Goal: Feedback & Contribution: Contribute content

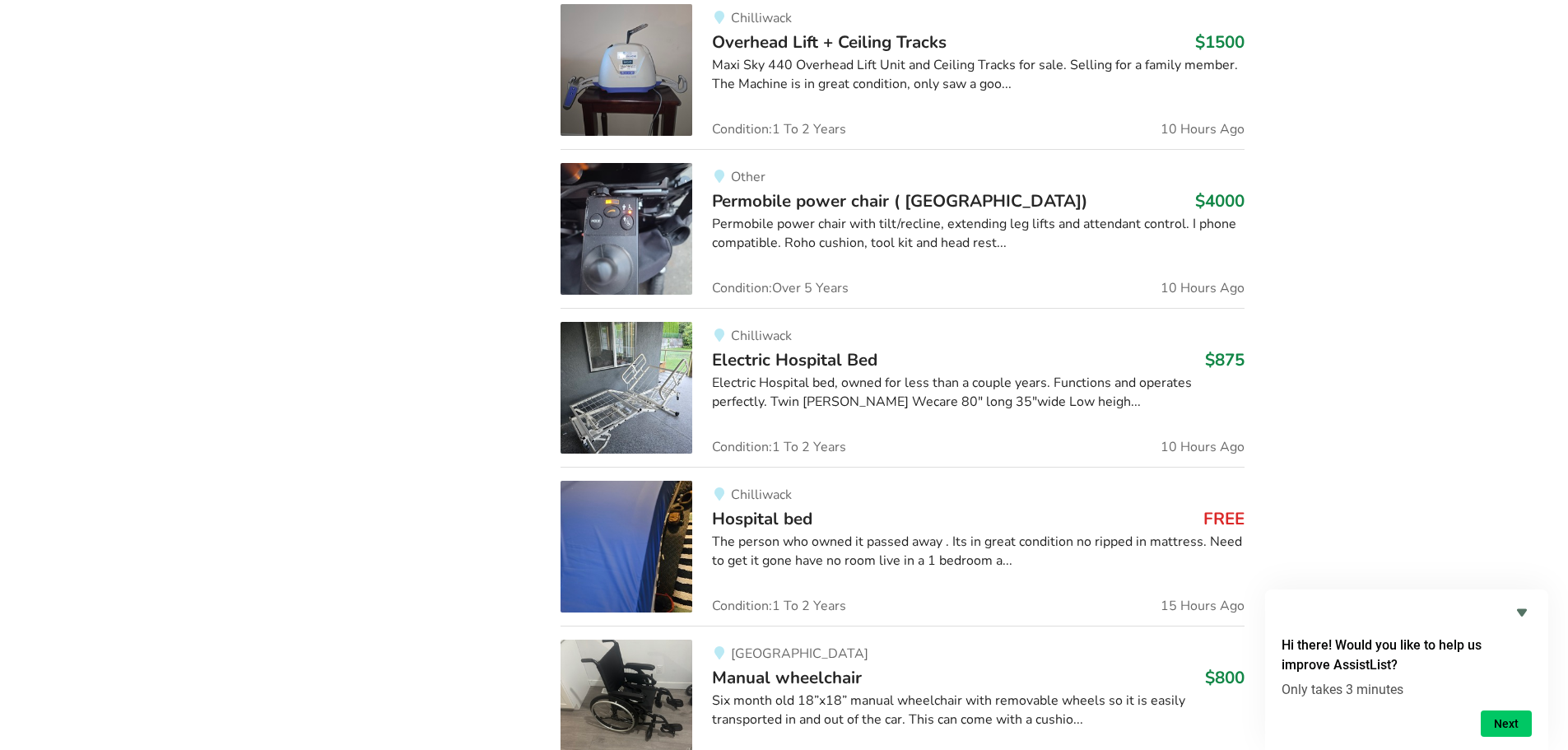
scroll to position [1317, 0]
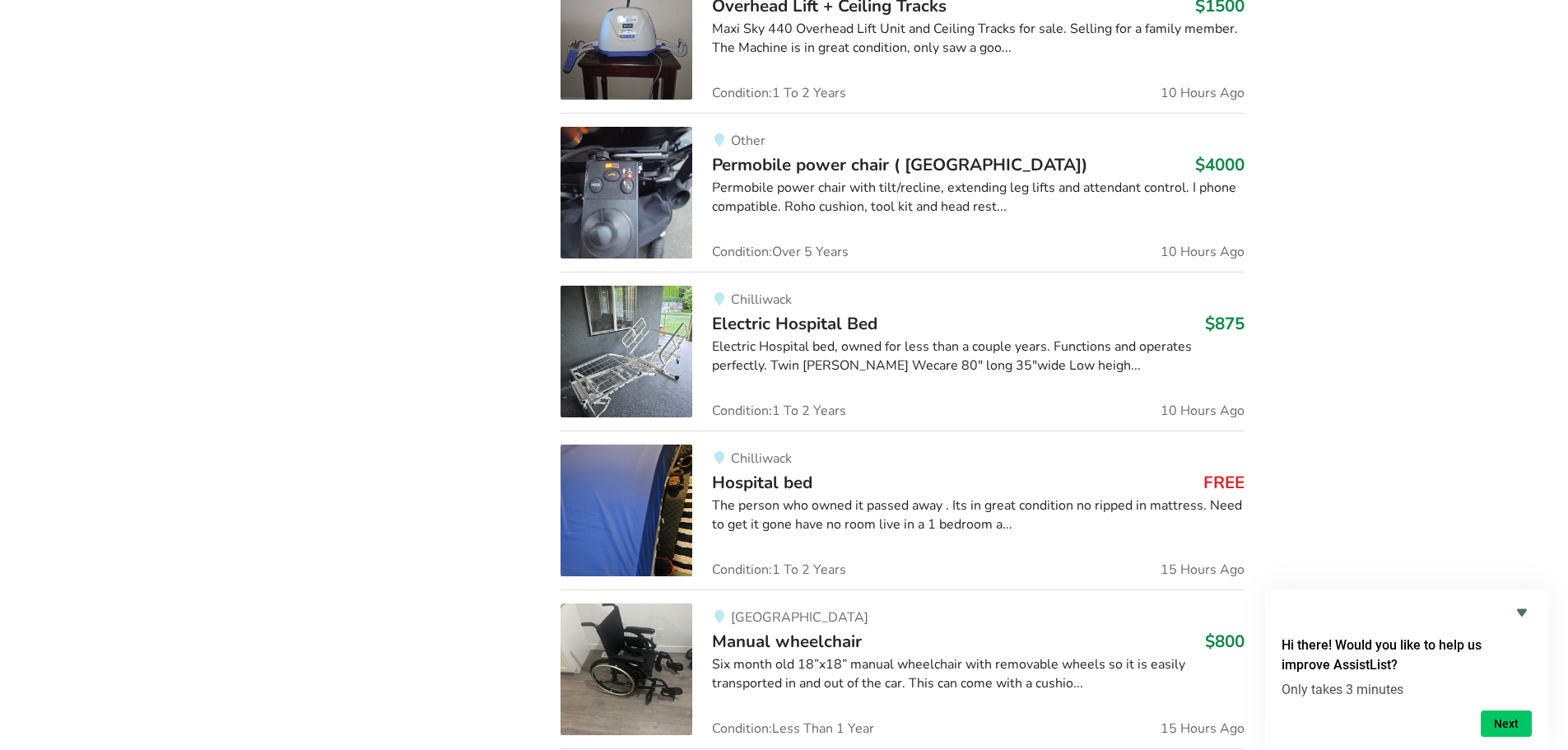
click at [644, 520] on img at bounding box center [626, 510] width 131 height 131
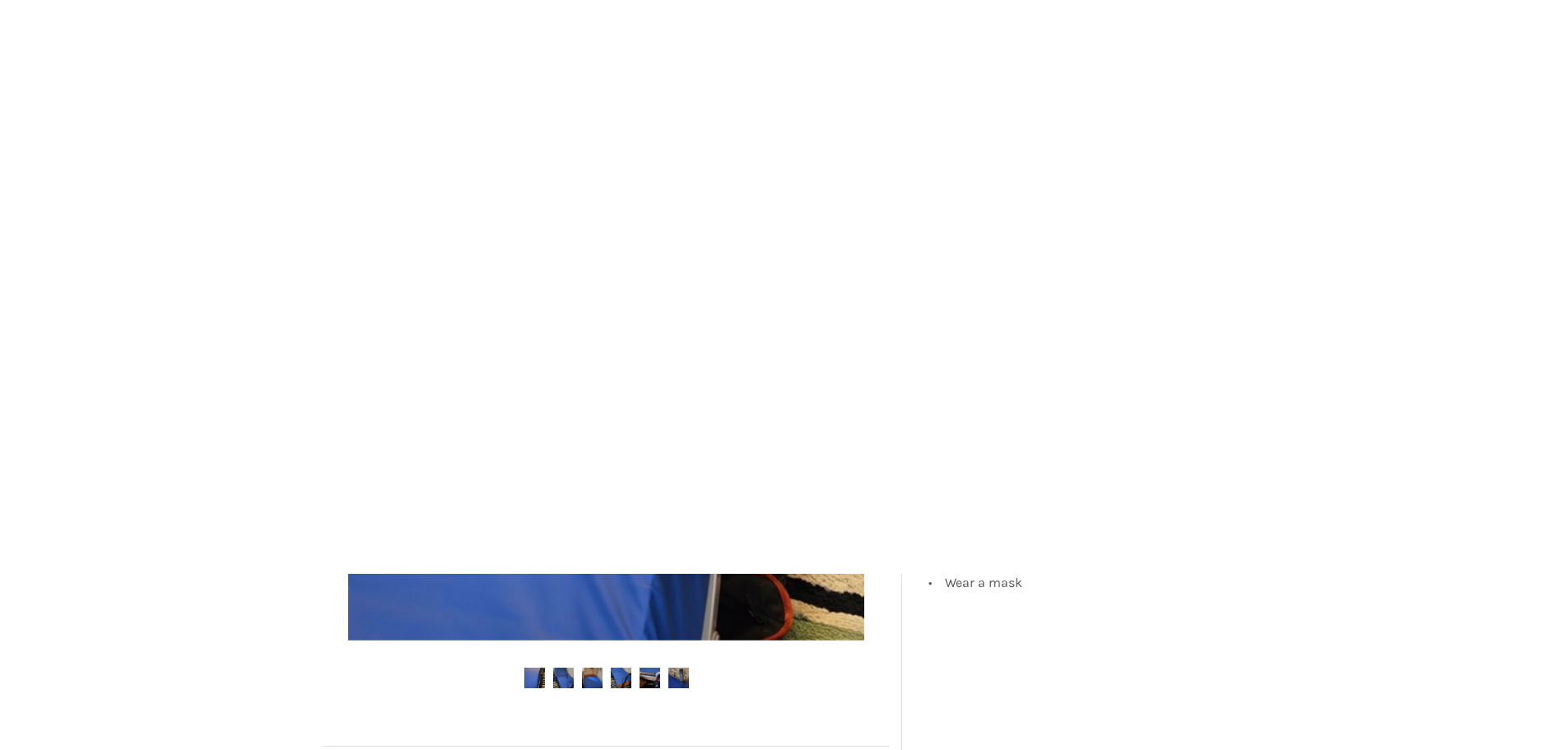
scroll to position [330, 0]
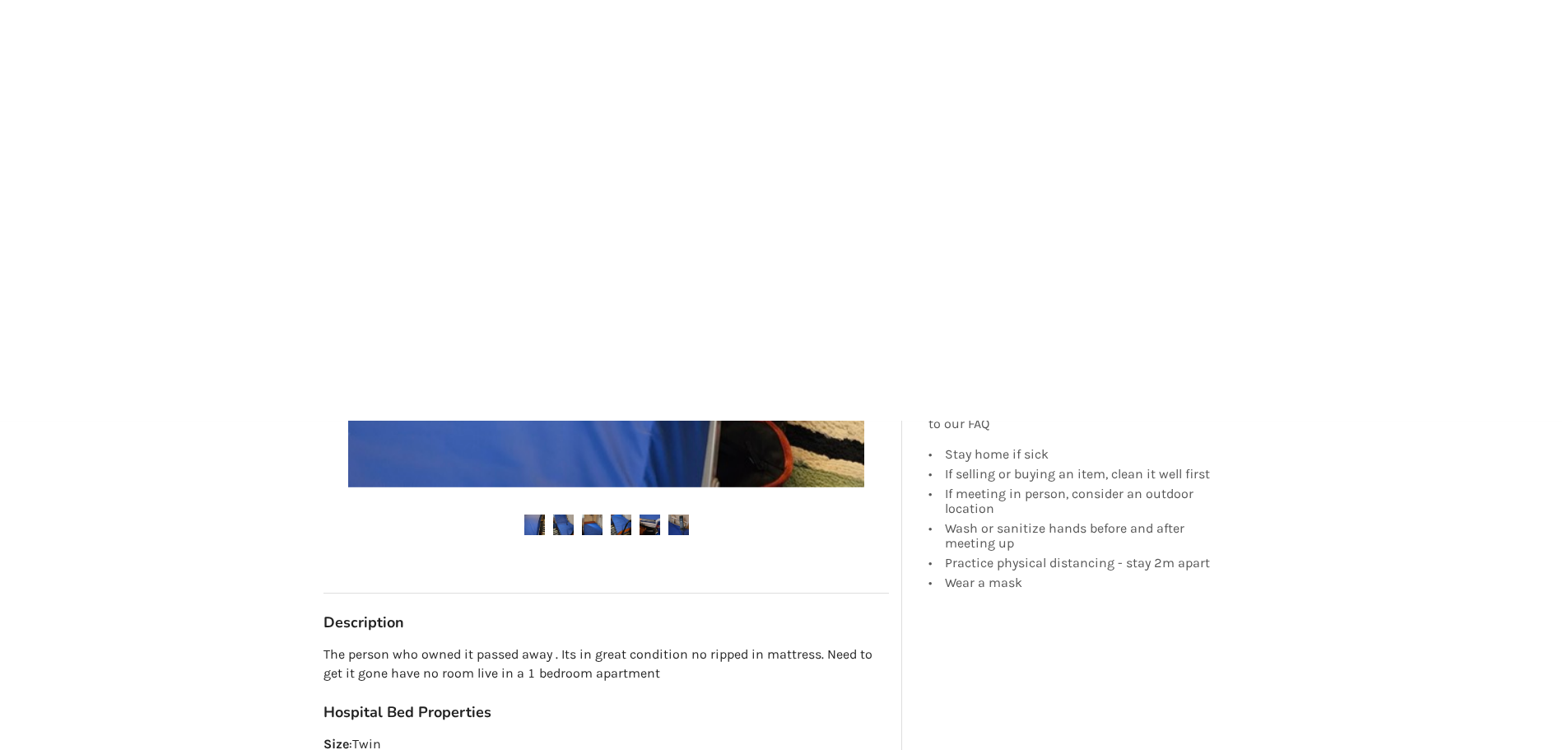
click at [560, 527] on img at bounding box center [564, 525] width 21 height 21
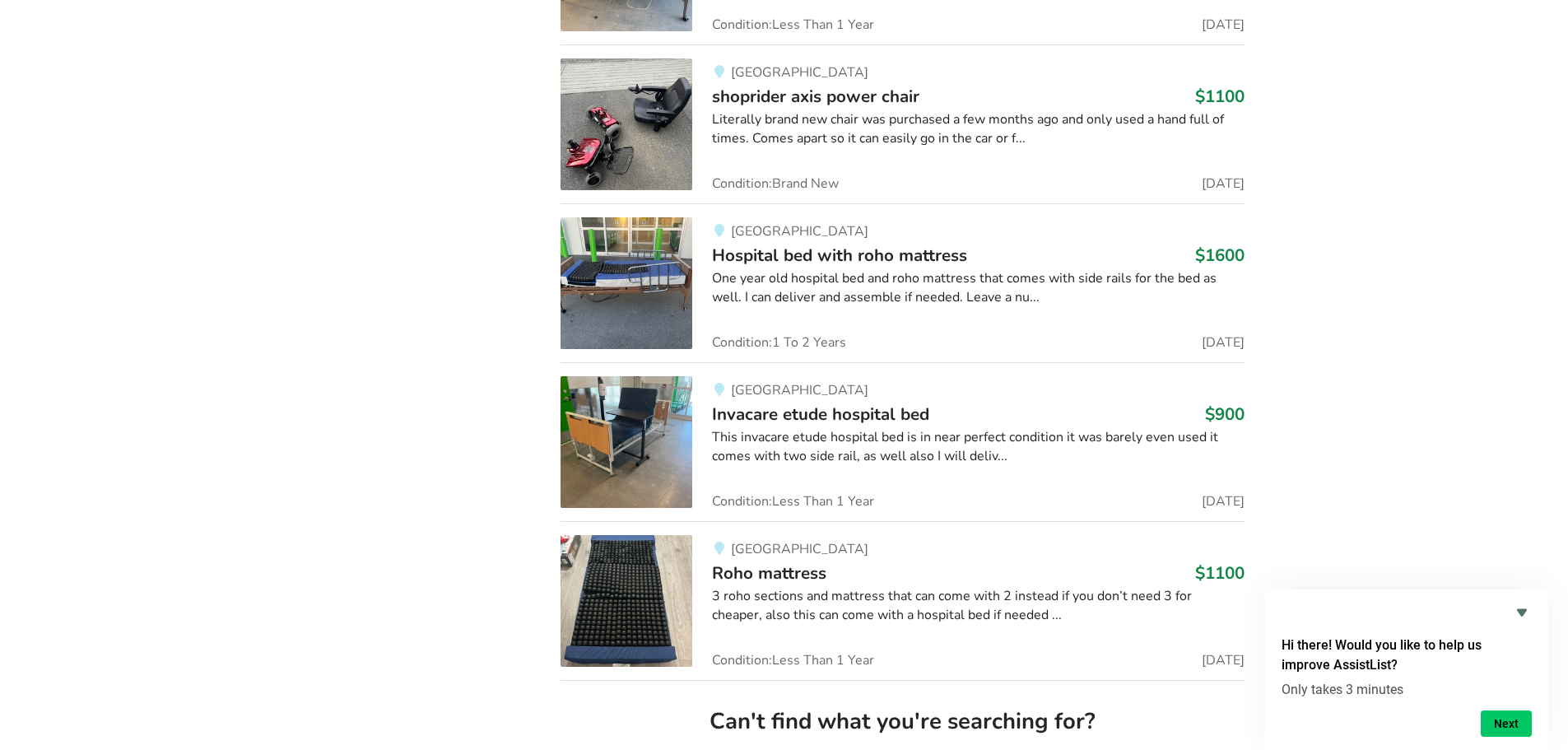
scroll to position [3920, 0]
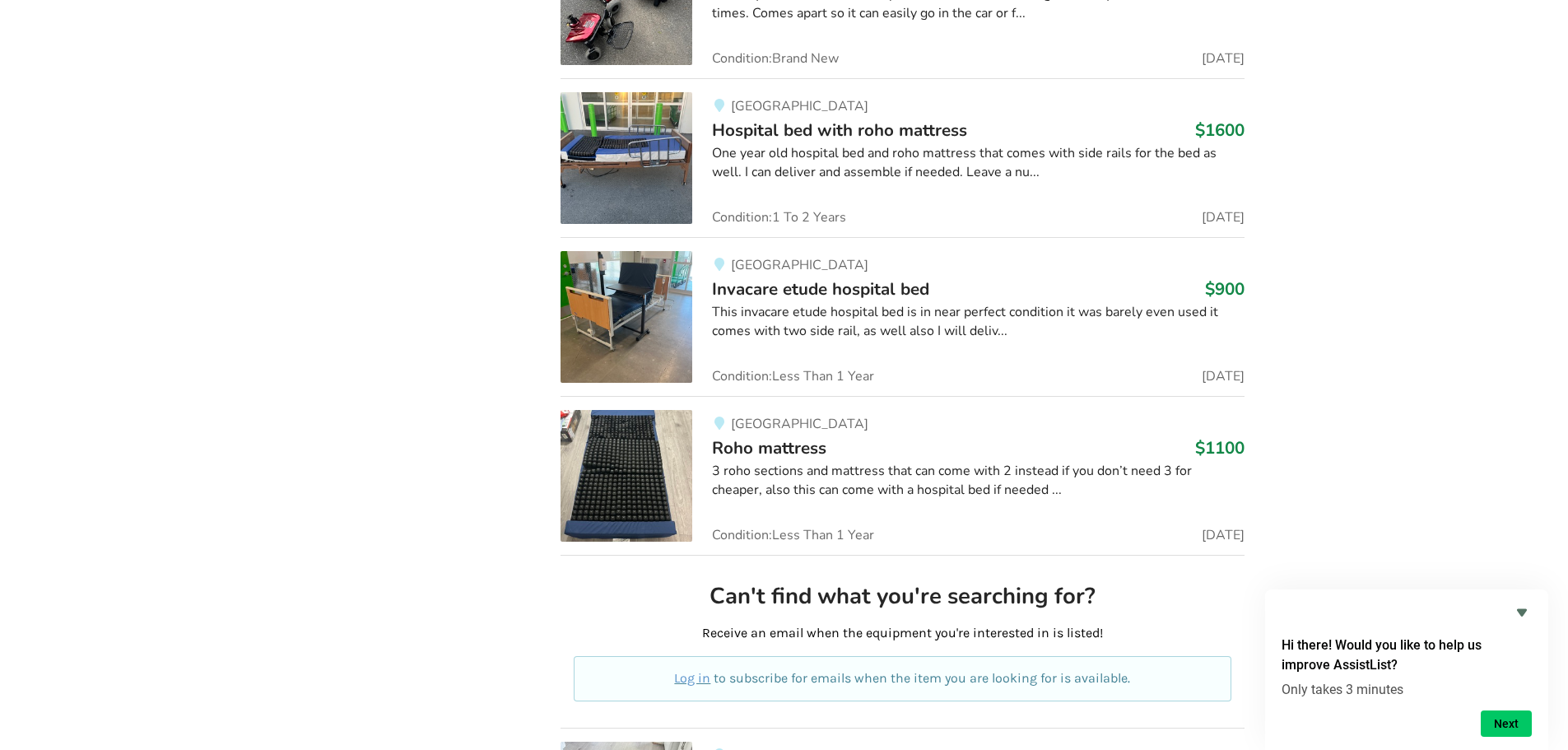
click at [1168, 462] on div "3 roho sections and mattress that can come with 2 instead if you don’t need 3 f…" at bounding box center [978, 481] width 533 height 38
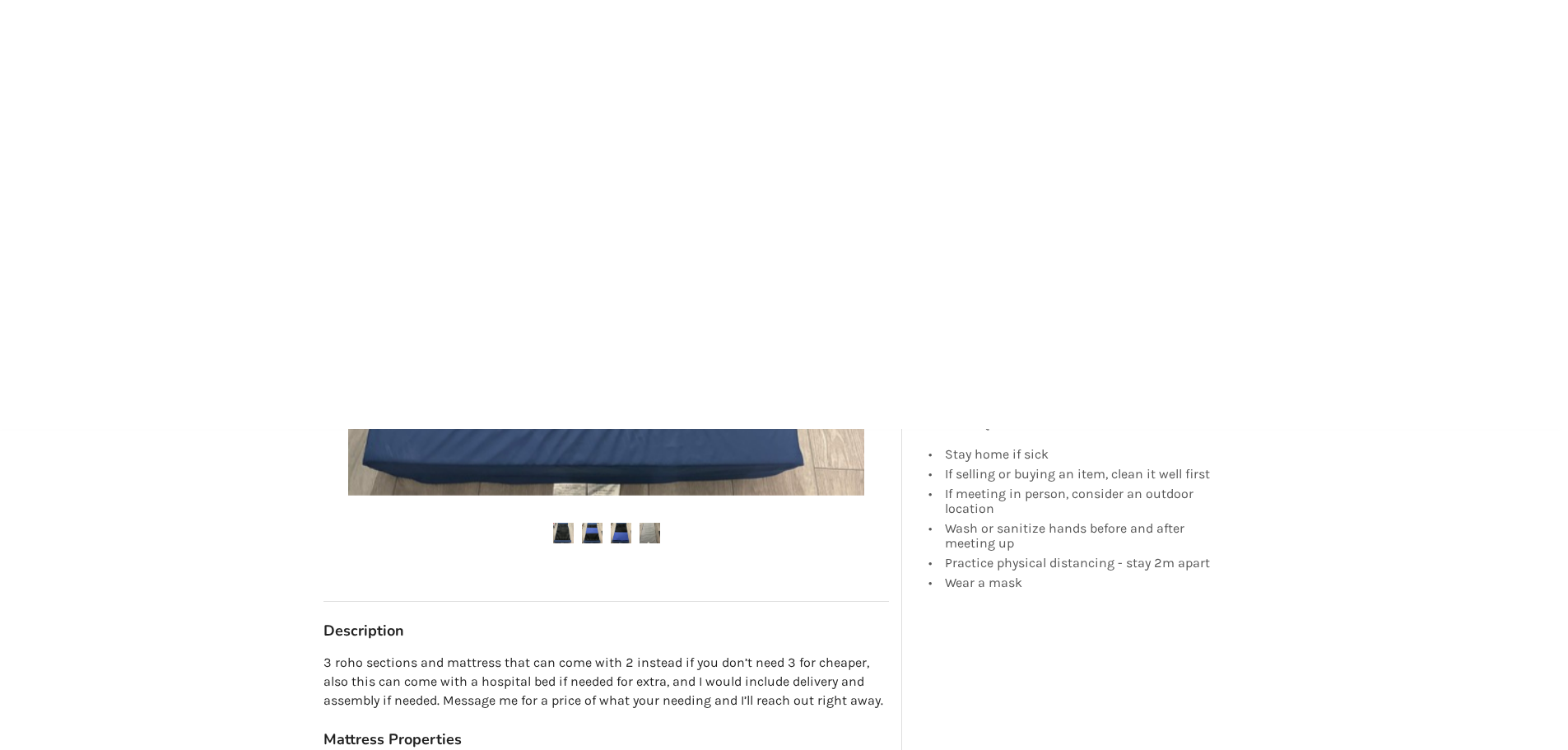
scroll to position [330, 0]
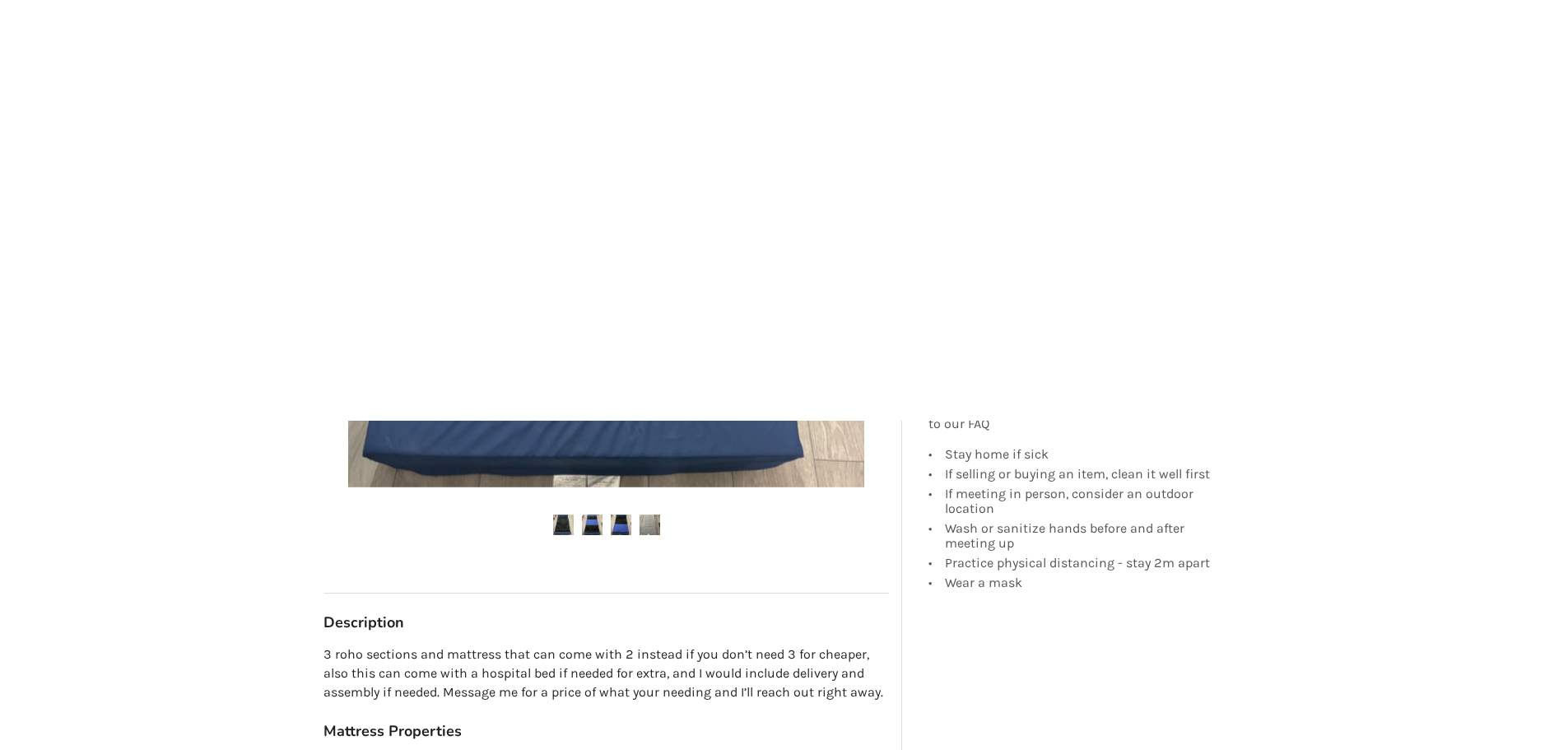
click at [595, 529] on img at bounding box center [592, 525] width 21 height 21
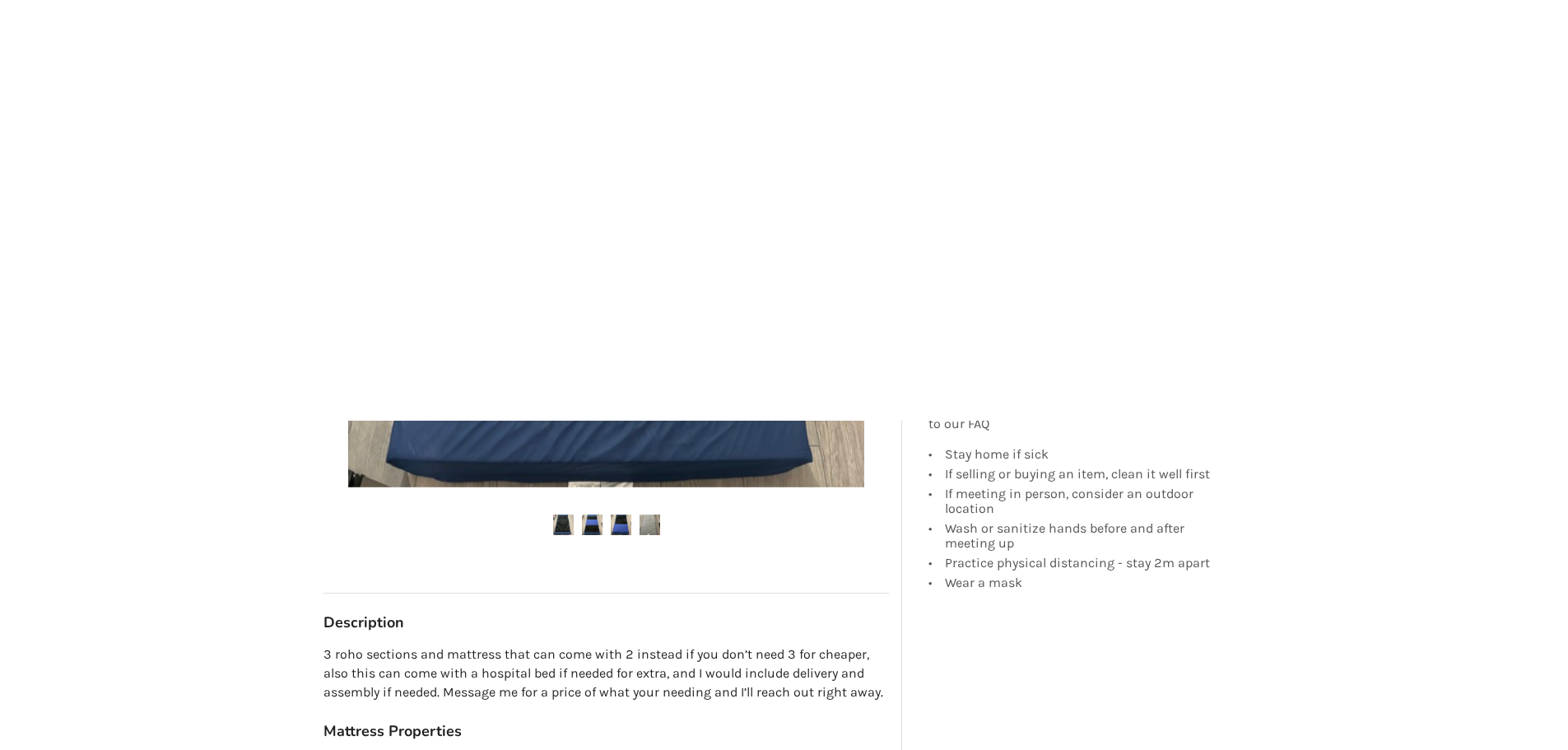
click at [616, 526] on img at bounding box center [621, 525] width 21 height 21
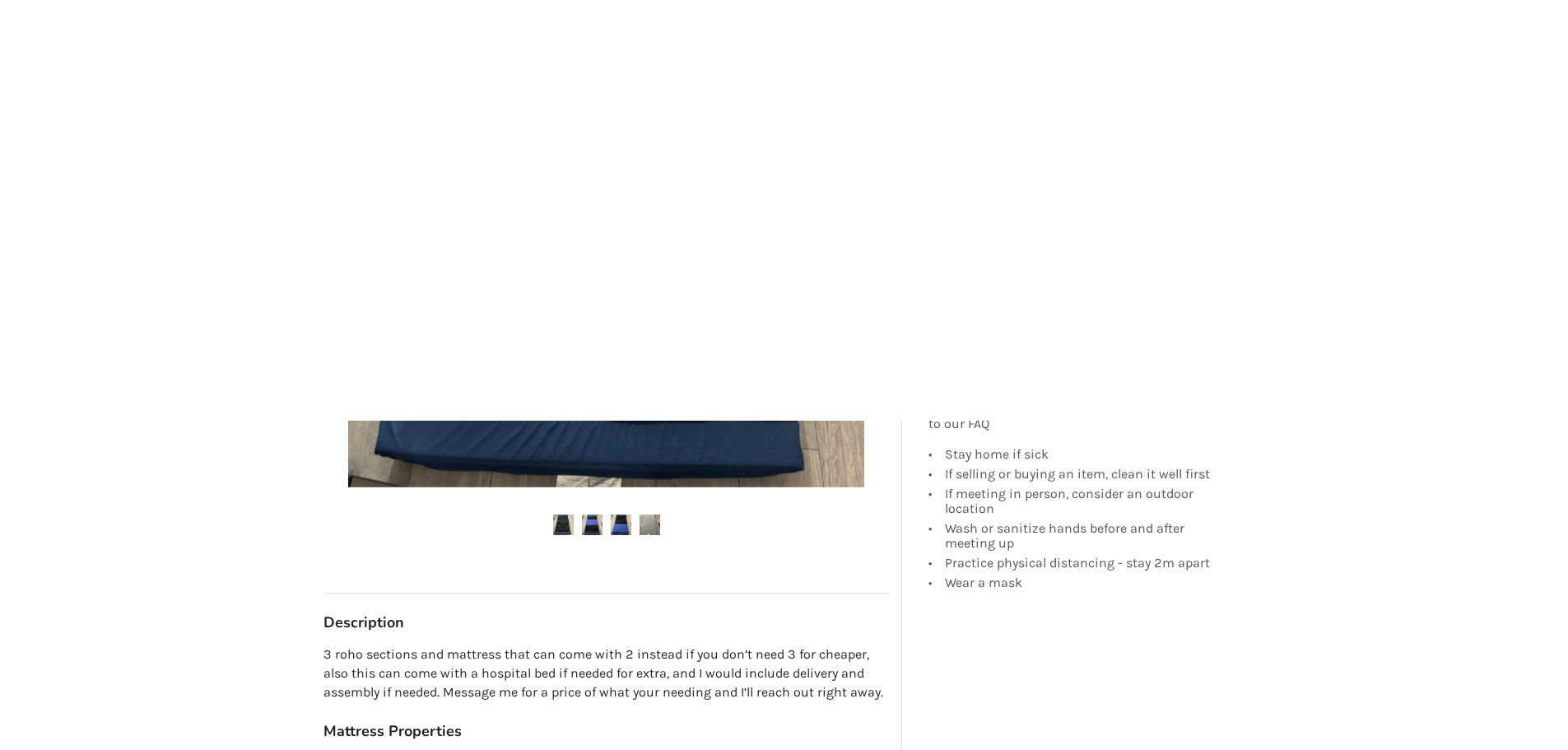
click at [656, 530] on img at bounding box center [650, 525] width 21 height 21
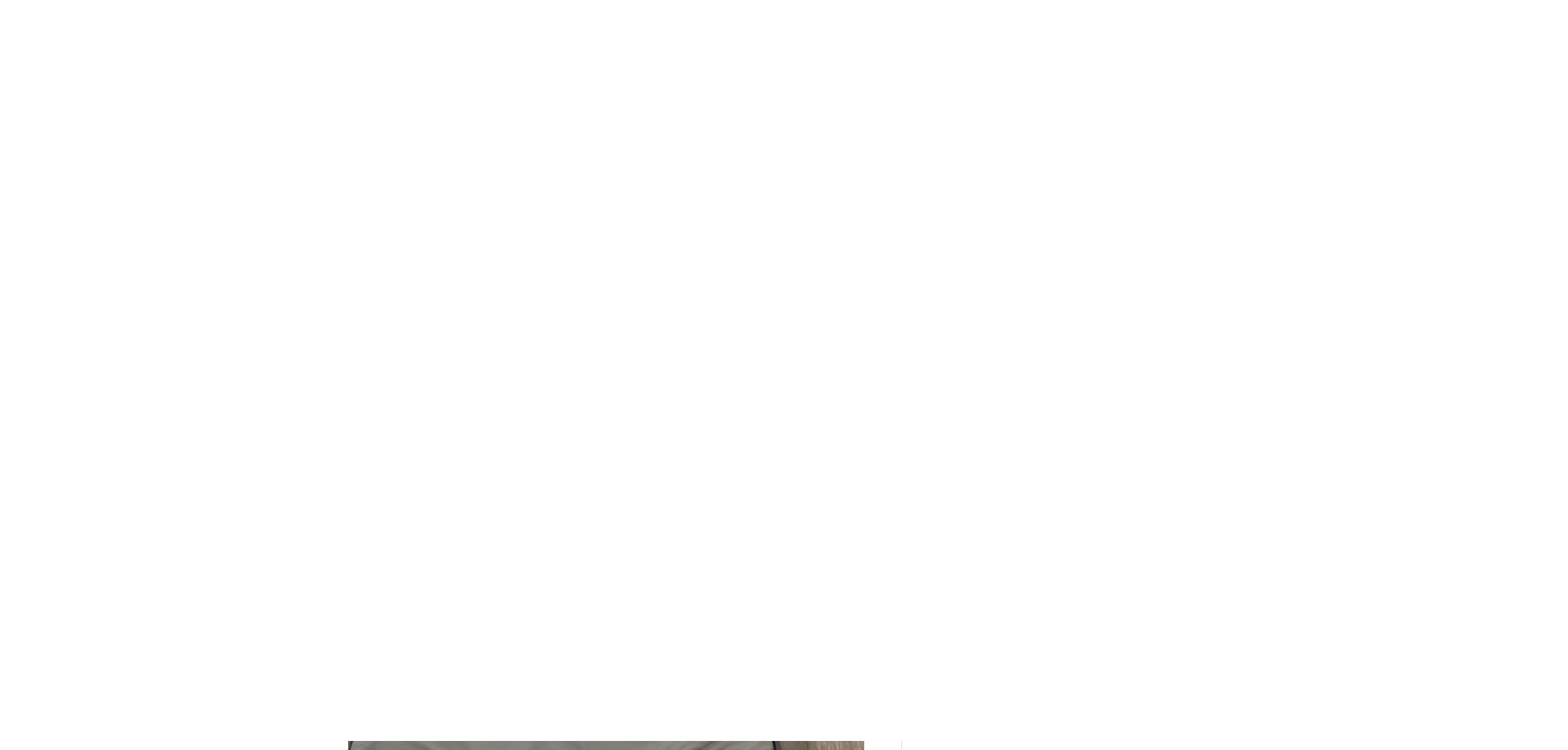
scroll to position [0, 0]
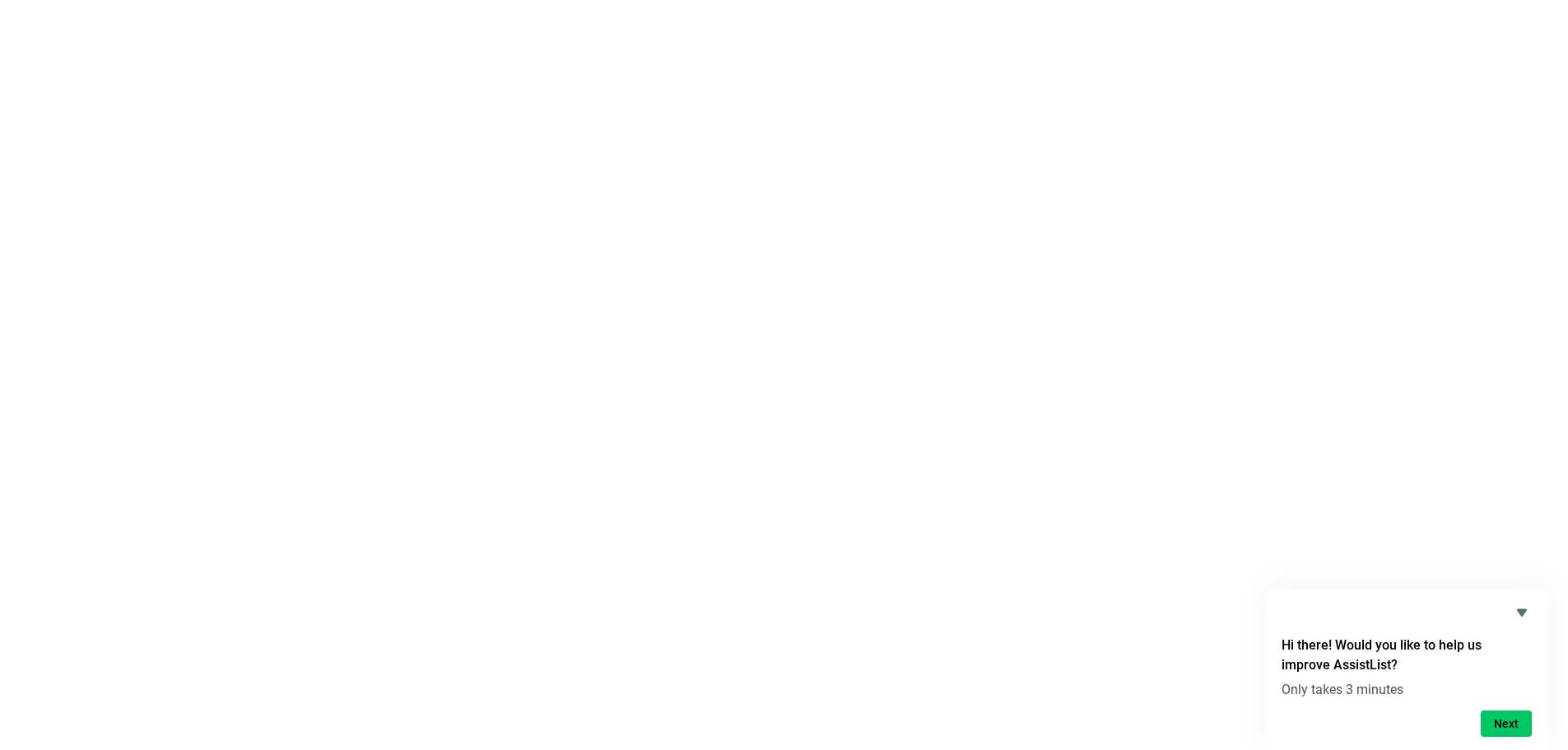
click at [464, 290] on input "text" at bounding box center [588, 283] width 502 height 31
type input "commode"
click at [853, 267] on button "Go" at bounding box center [923, 283] width 141 height 31
click at [1193, 286] on link "Create Listing" at bounding box center [1138, 283] width 182 height 31
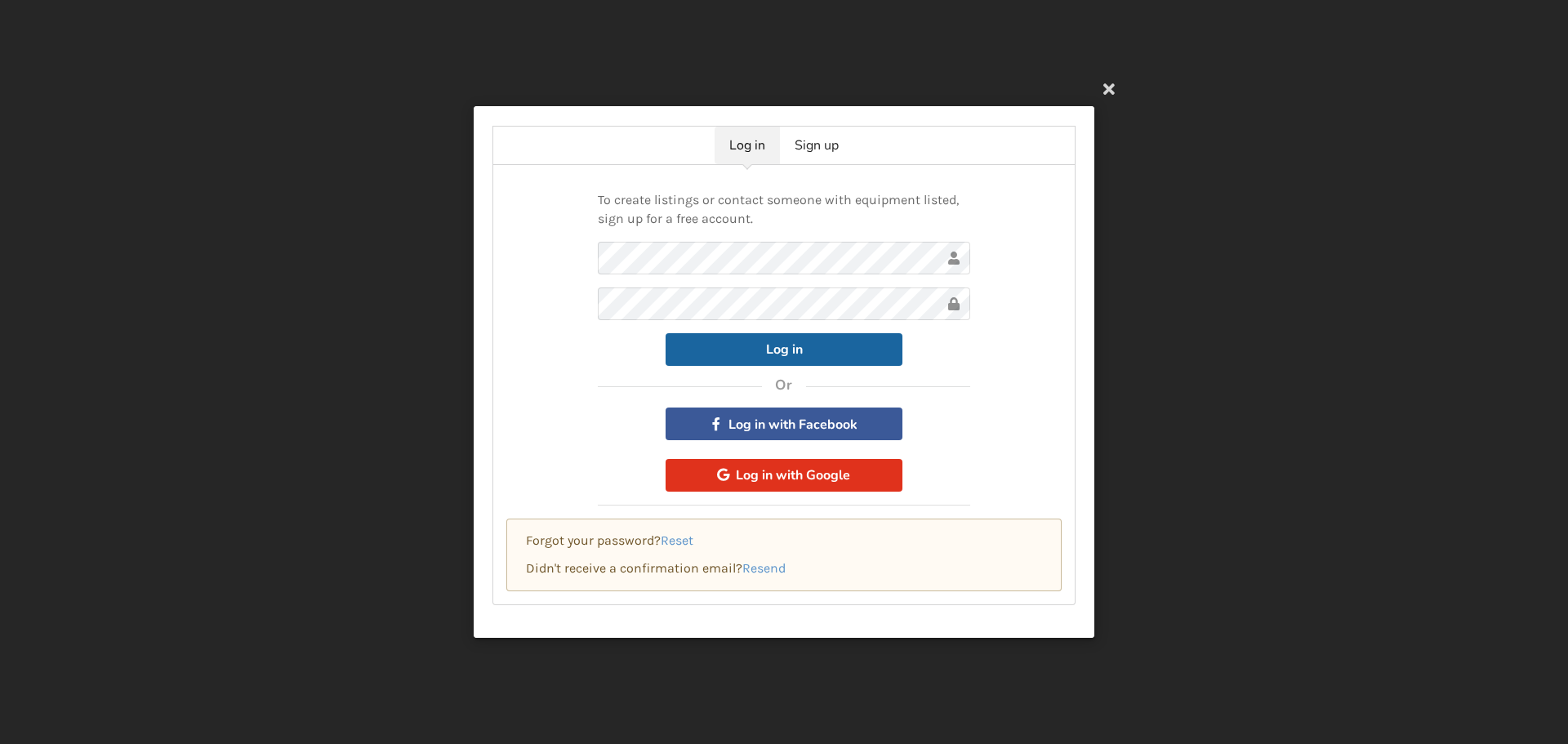
click at [787, 479] on button "Log in with Google" at bounding box center [784, 475] width 237 height 33
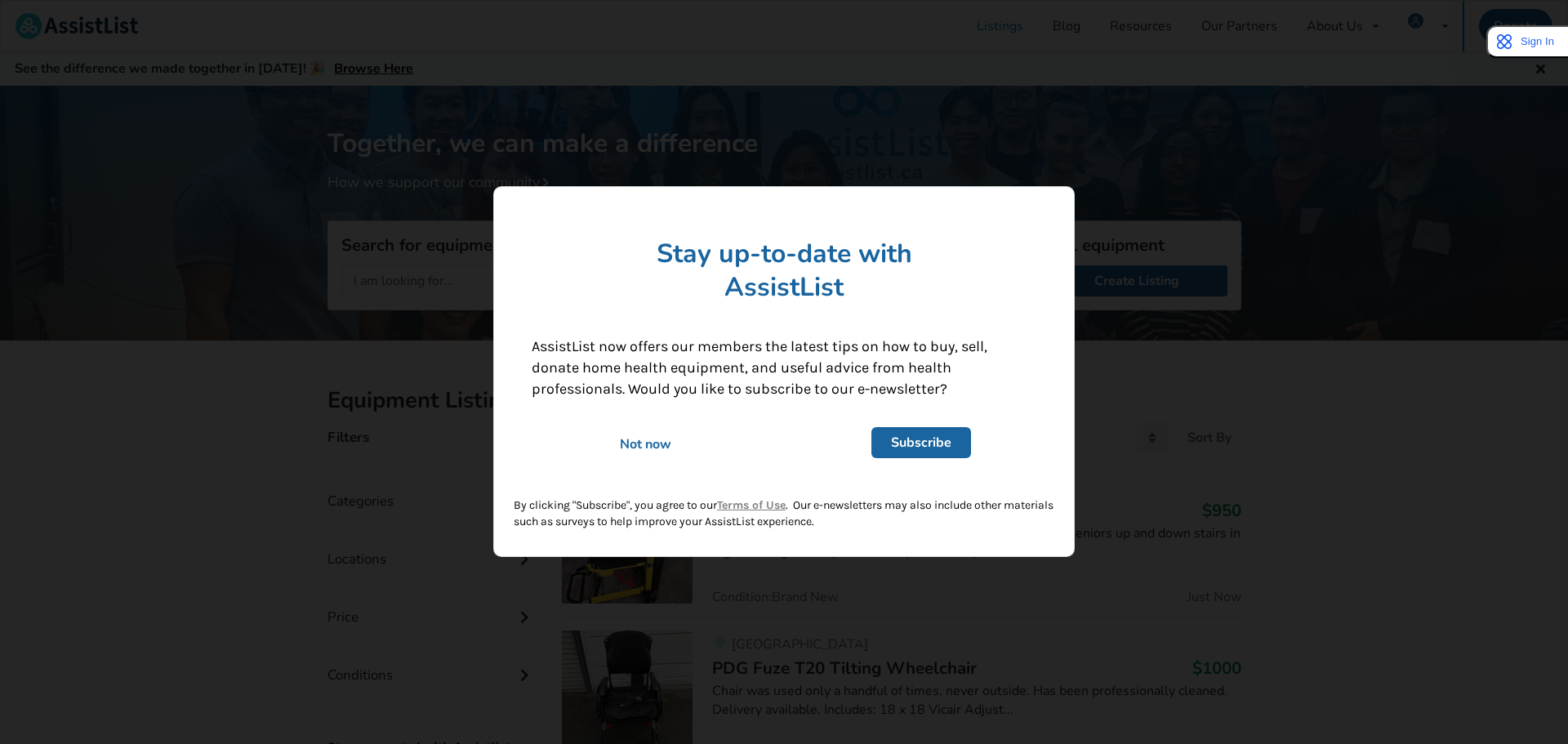
click at [633, 444] on div "Not now" at bounding box center [645, 445] width 251 height 18
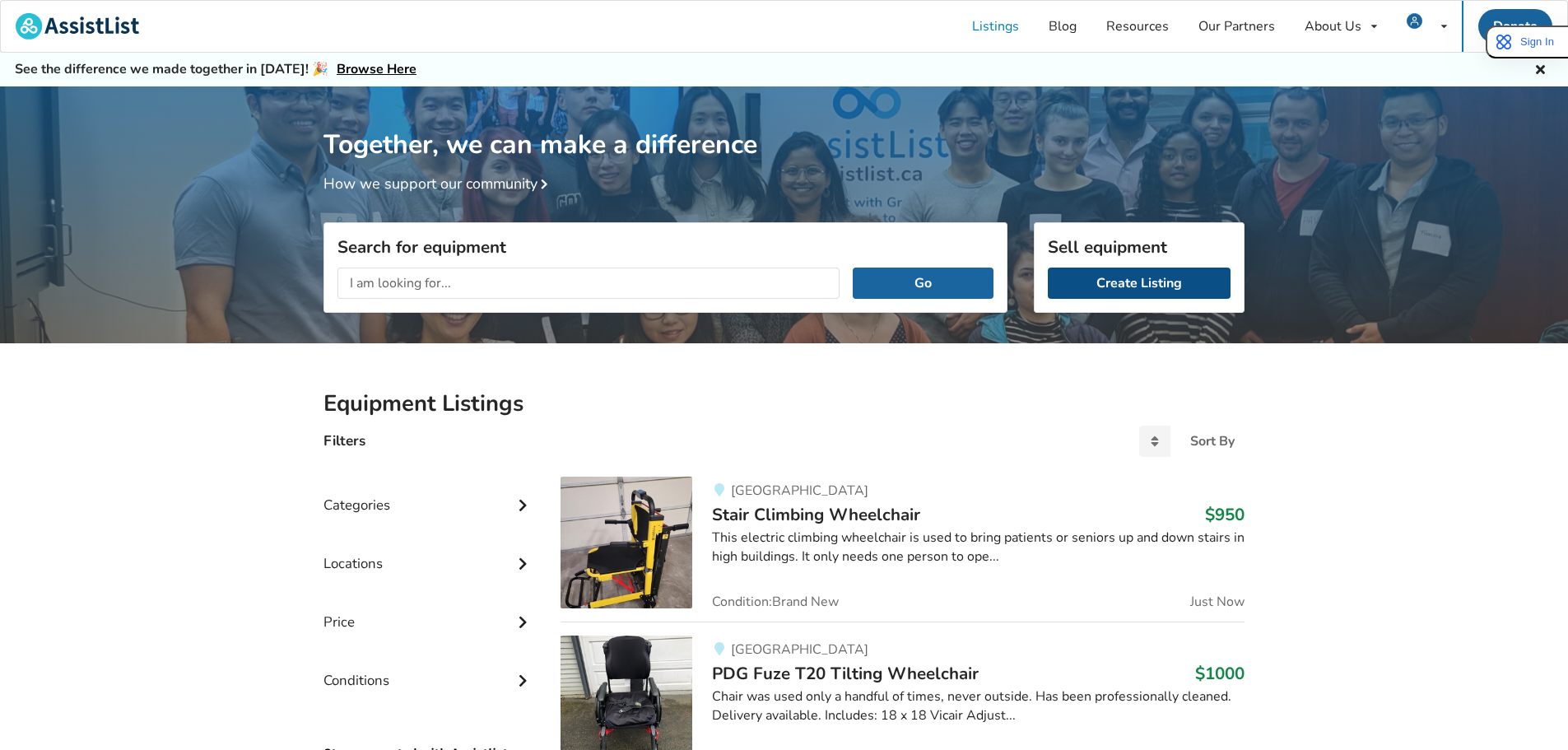
click at [1166, 285] on link "Create Listing" at bounding box center [1138, 283] width 182 height 31
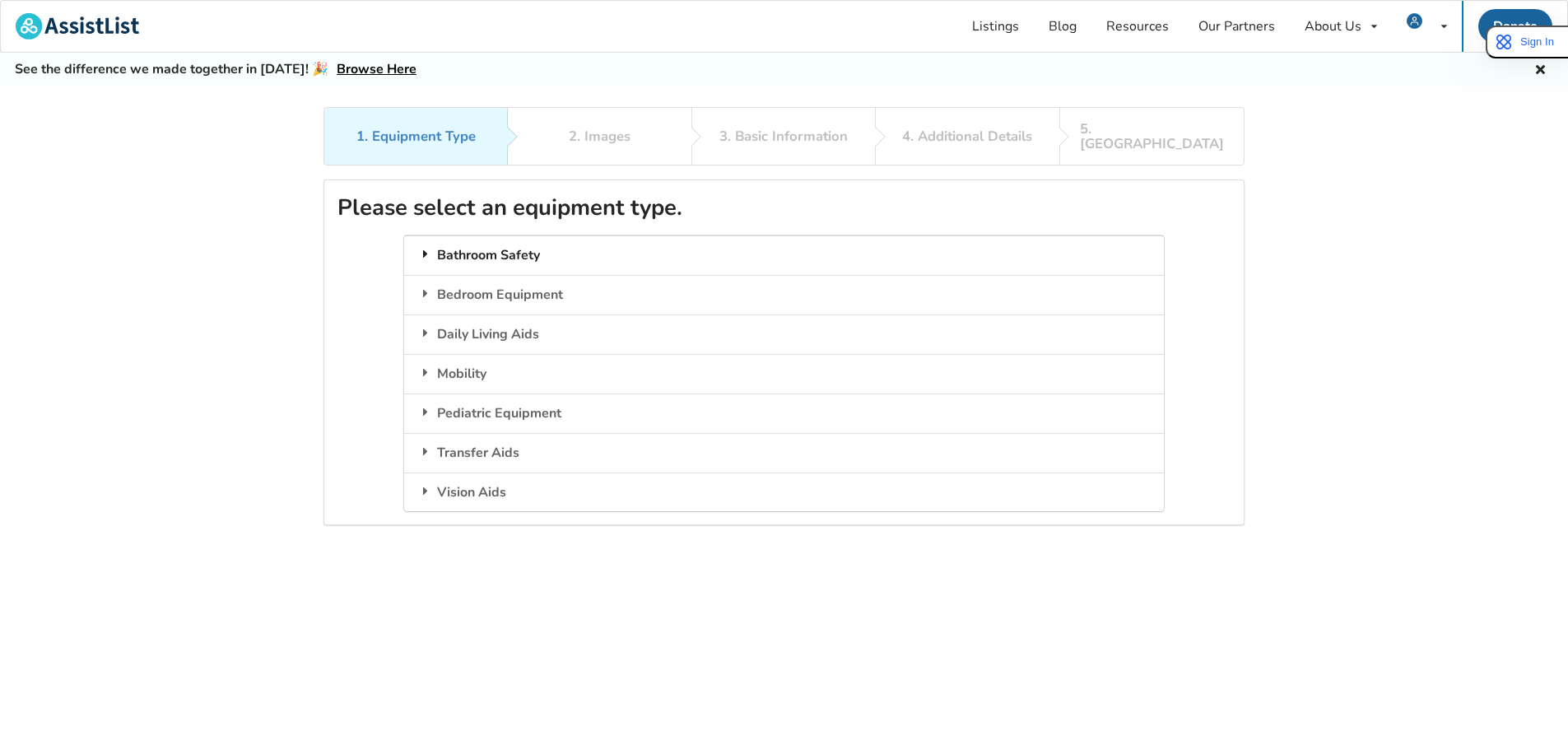
click at [499, 240] on div "Bathroom Safety" at bounding box center [783, 255] width 758 height 40
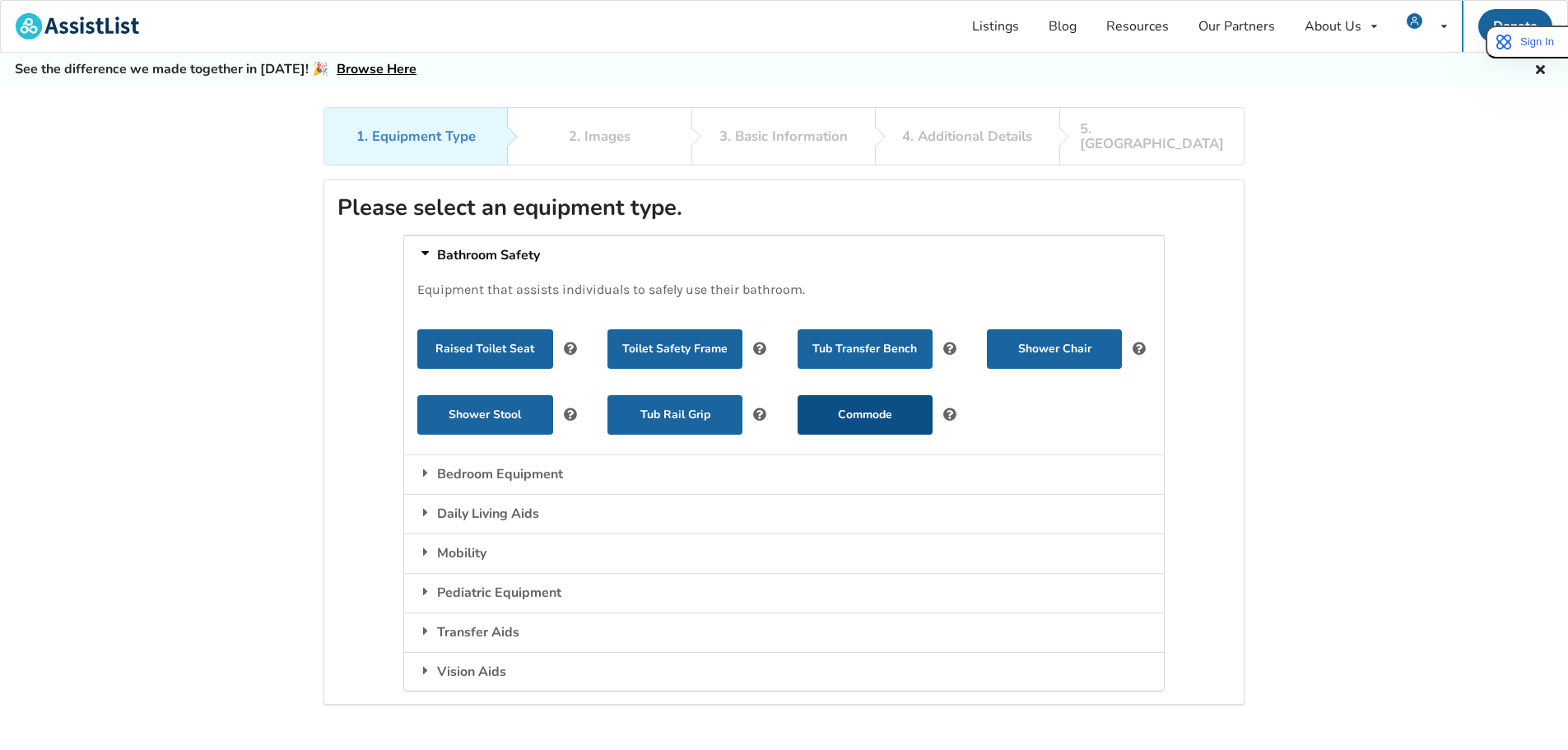
click at [865, 411] on button "Commode" at bounding box center [865, 415] width 135 height 40
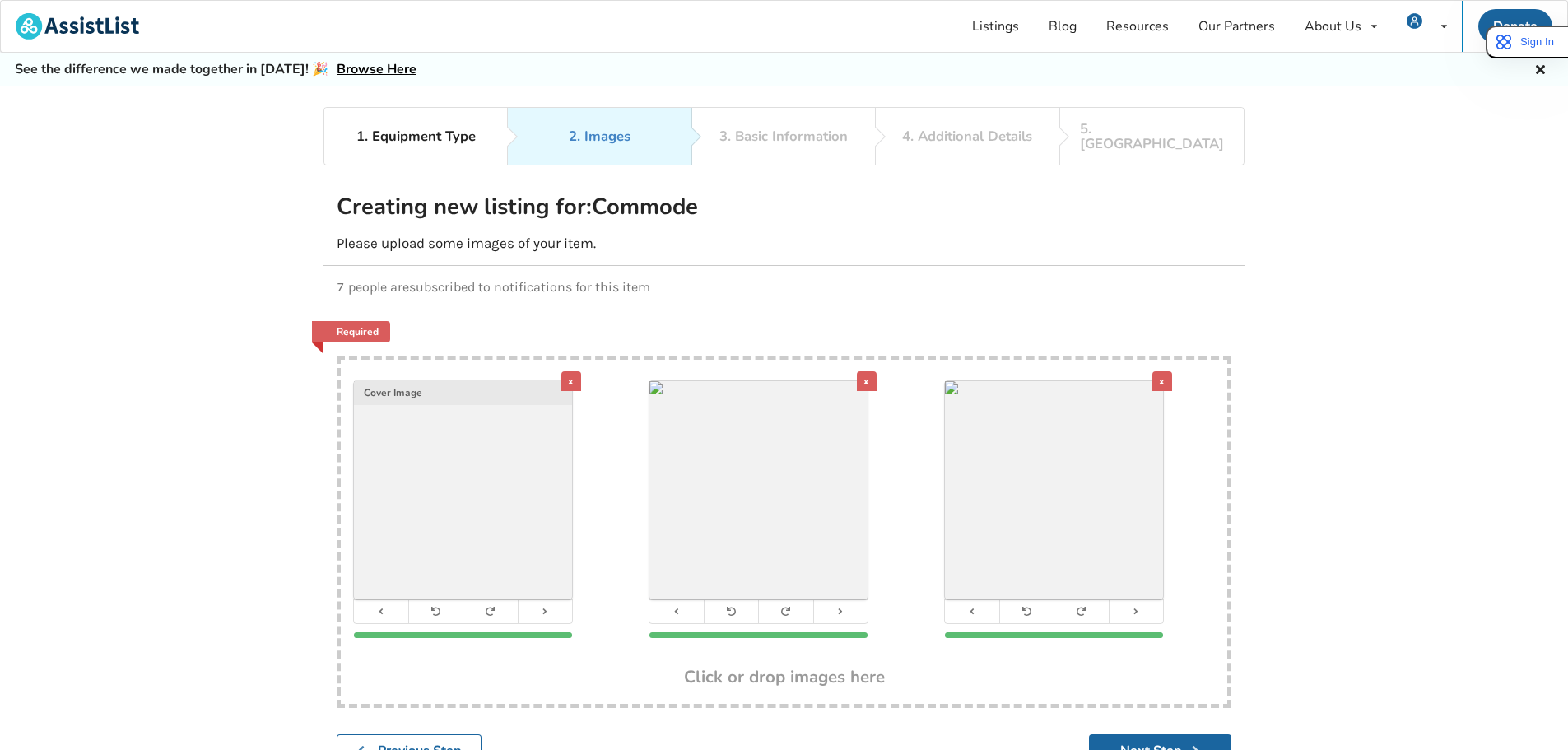
click at [866, 371] on div "x" at bounding box center [867, 381] width 20 height 20
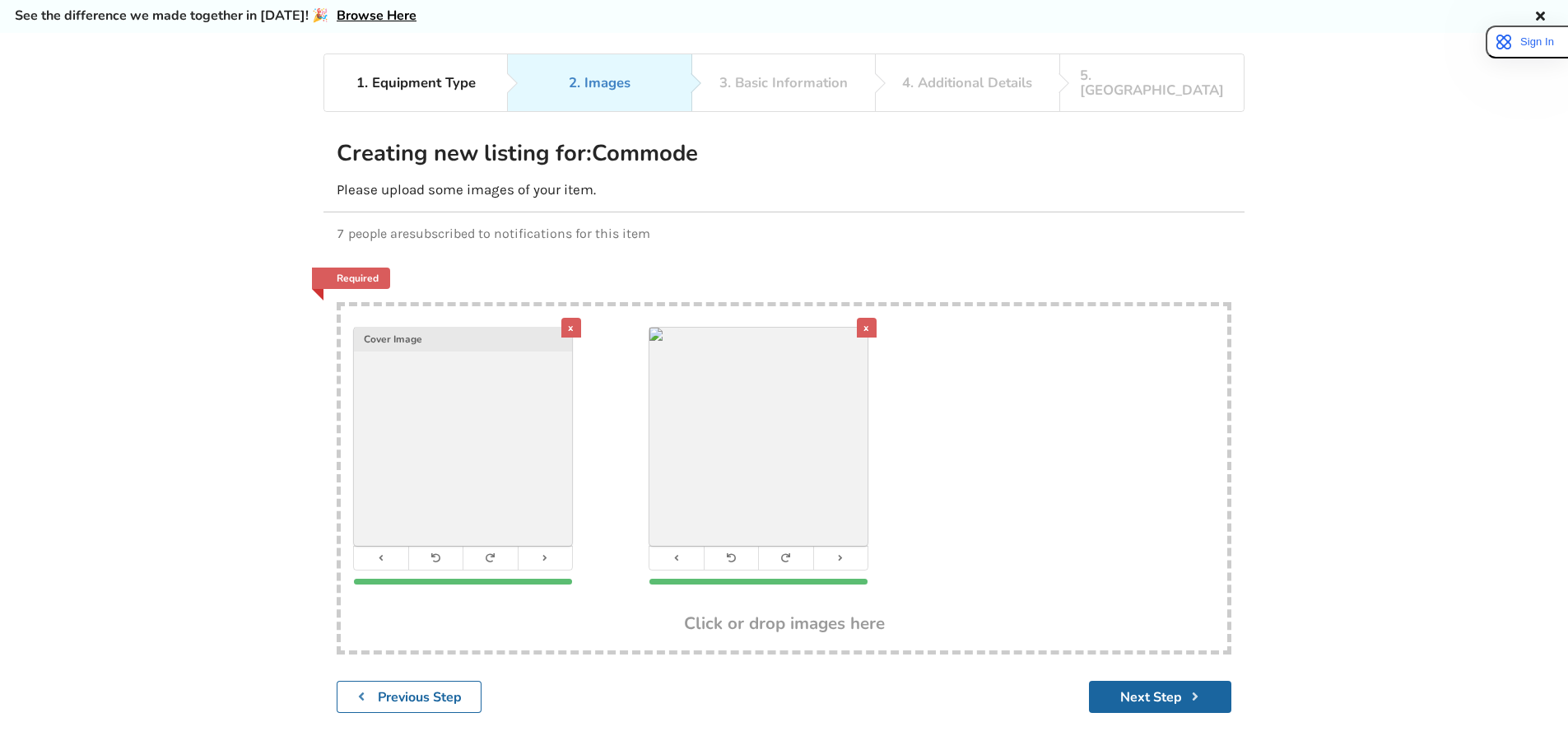
scroll to position [82, 0]
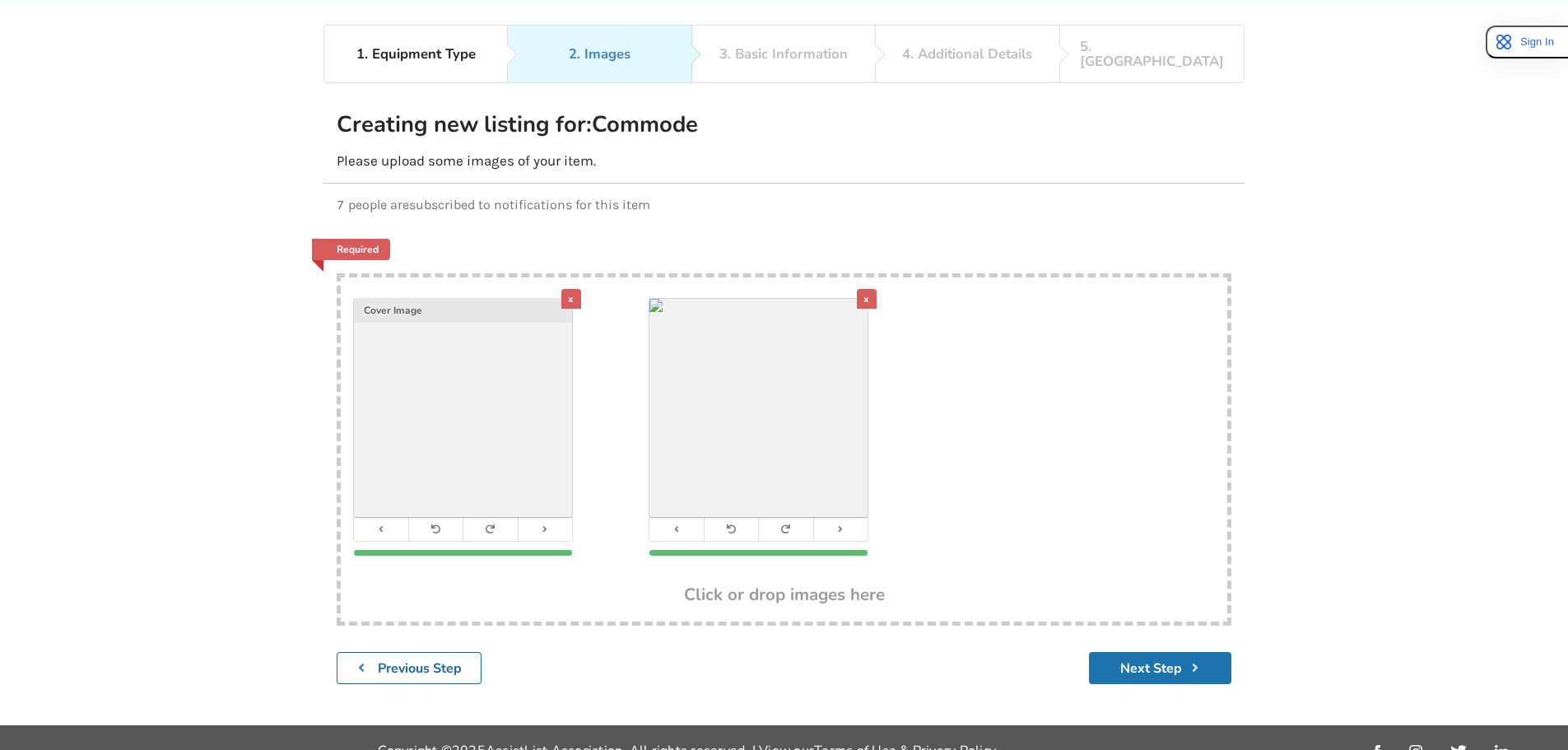
click at [1119, 654] on button "Next Step" at bounding box center [1160, 668] width 143 height 32
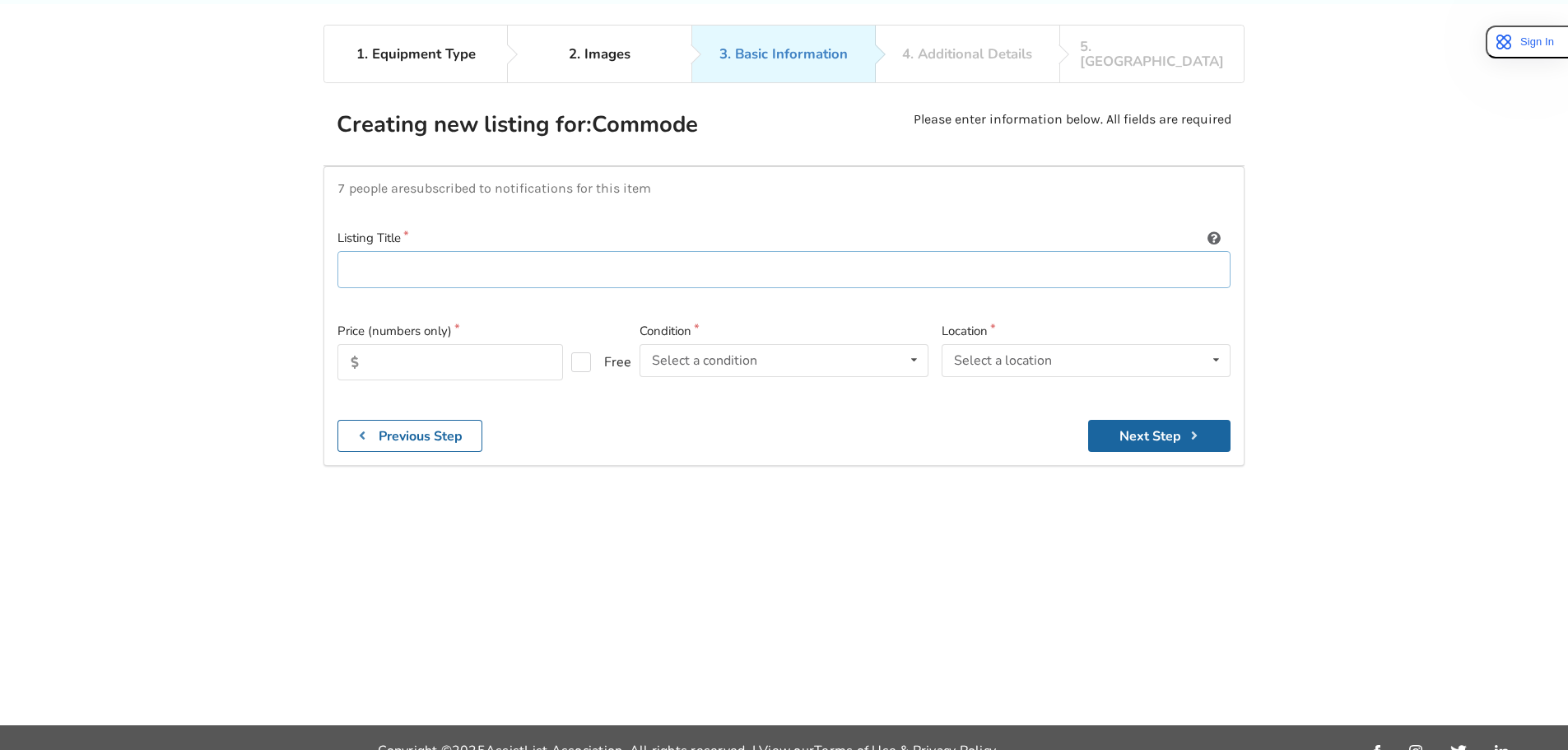
click at [393, 251] on input at bounding box center [784, 269] width 893 height 37
type input "C"
type input "Shower Commode Mobile Chair"
click at [413, 349] on input "text" at bounding box center [450, 362] width 226 height 36
type input "175"
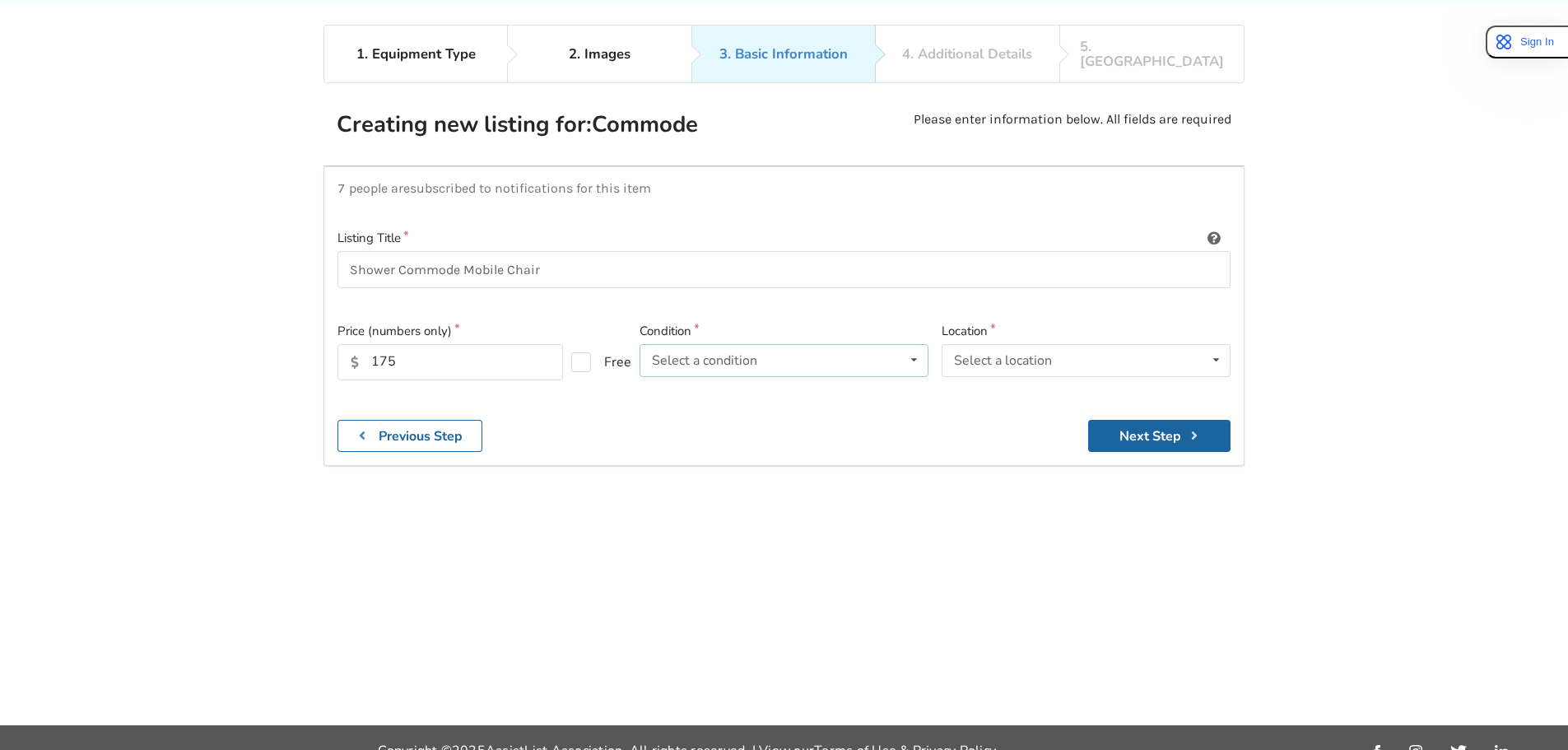
click at [705, 354] on div "Select a condition" at bounding box center [705, 360] width 106 height 13
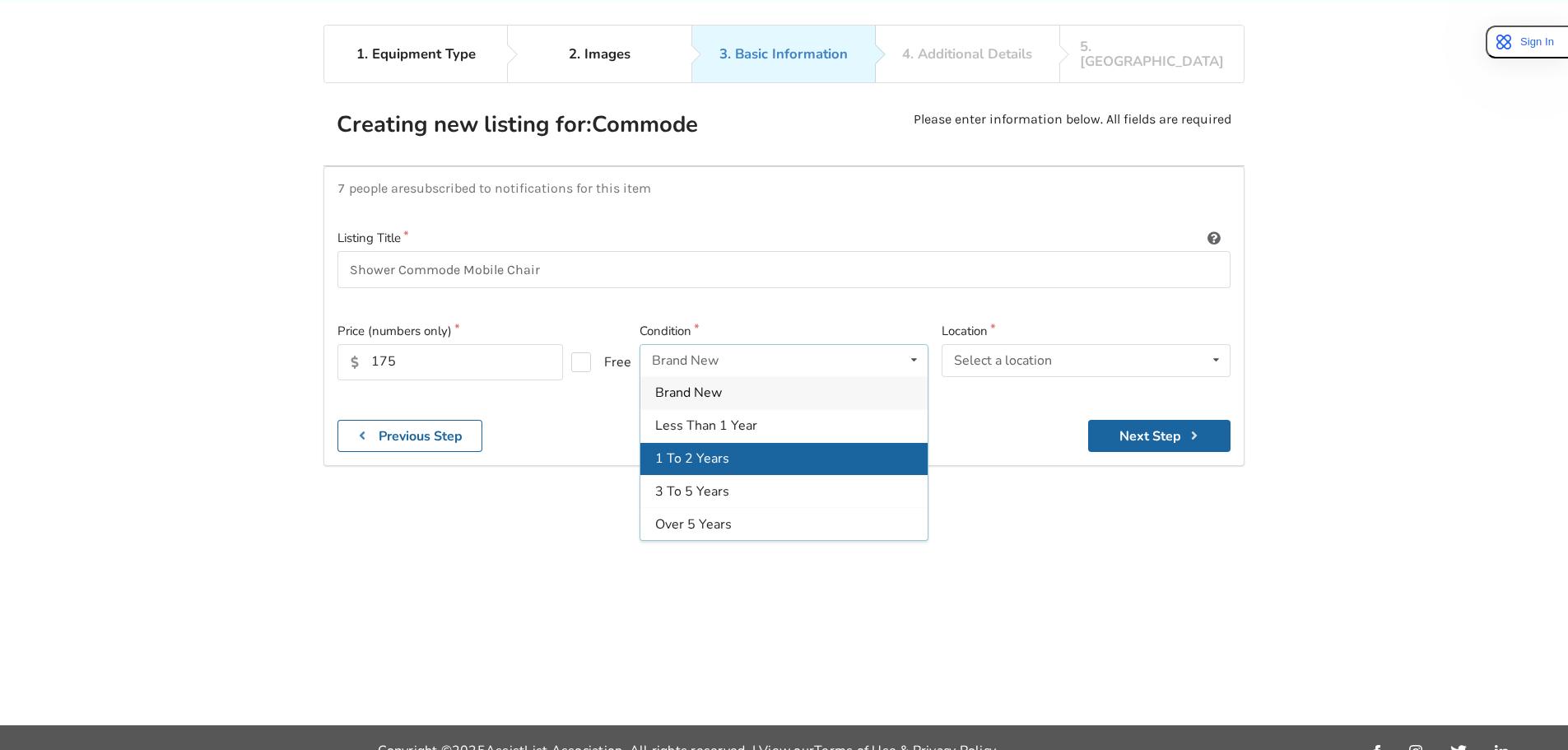
click at [701, 442] on div "1 To 2 Years" at bounding box center [784, 458] width 287 height 33
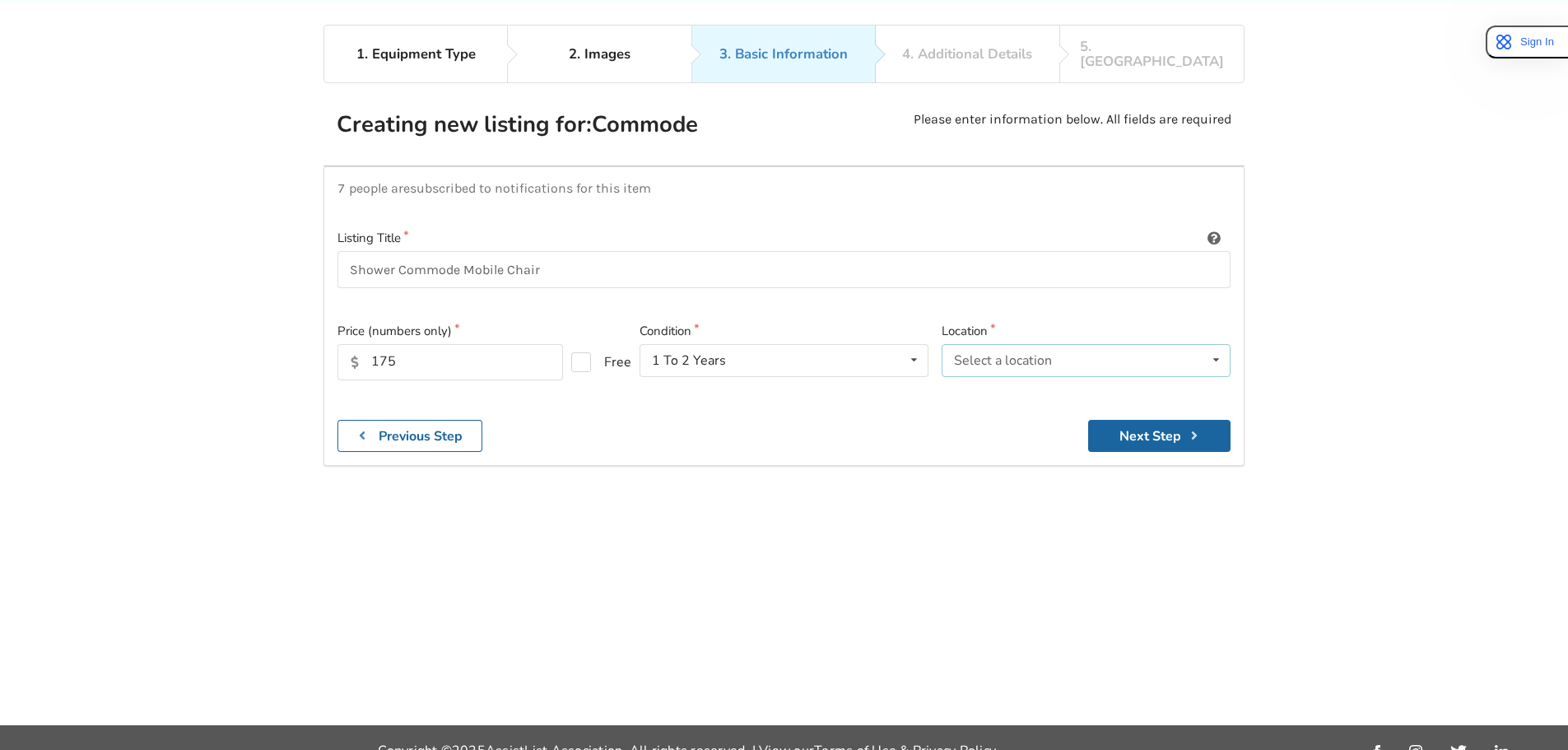
click at [1035, 354] on div "Select a location" at bounding box center [1002, 360] width 98 height 13
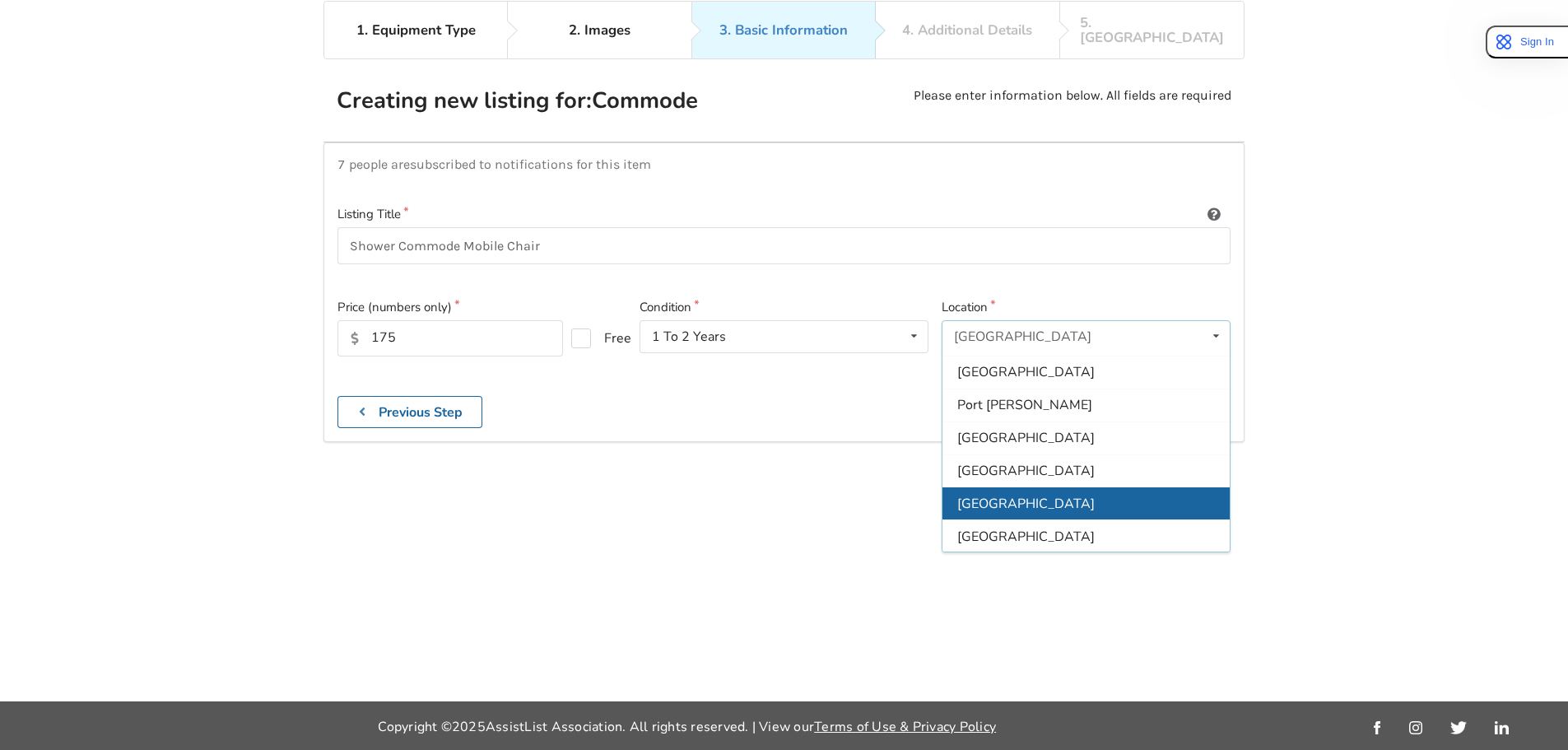
scroll to position [107, 0]
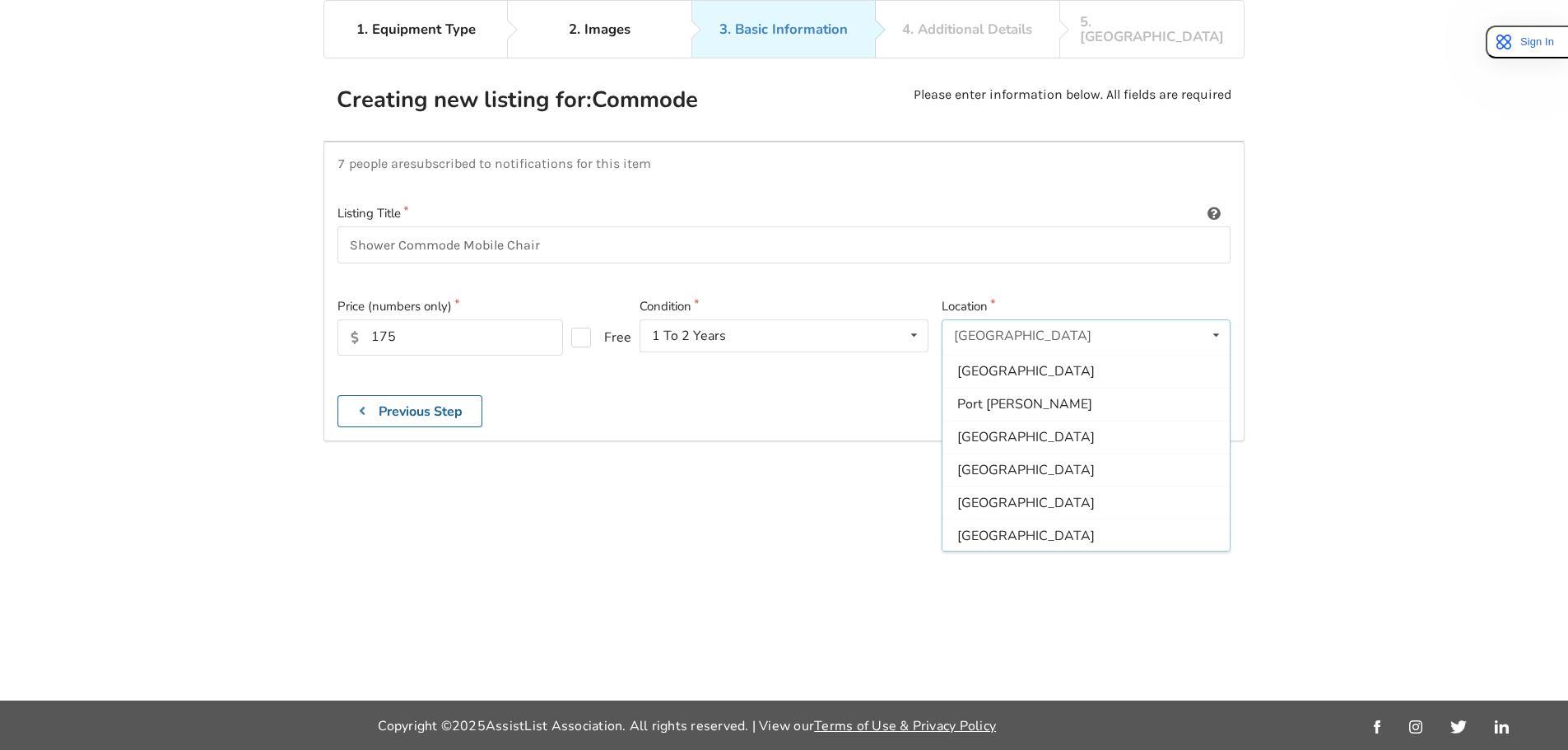
click at [496, 554] on div "1. Equipment Type 2. Images 3. Basic Information 4. Additional Details 5. Previ…" at bounding box center [784, 350] width 1568 height 701
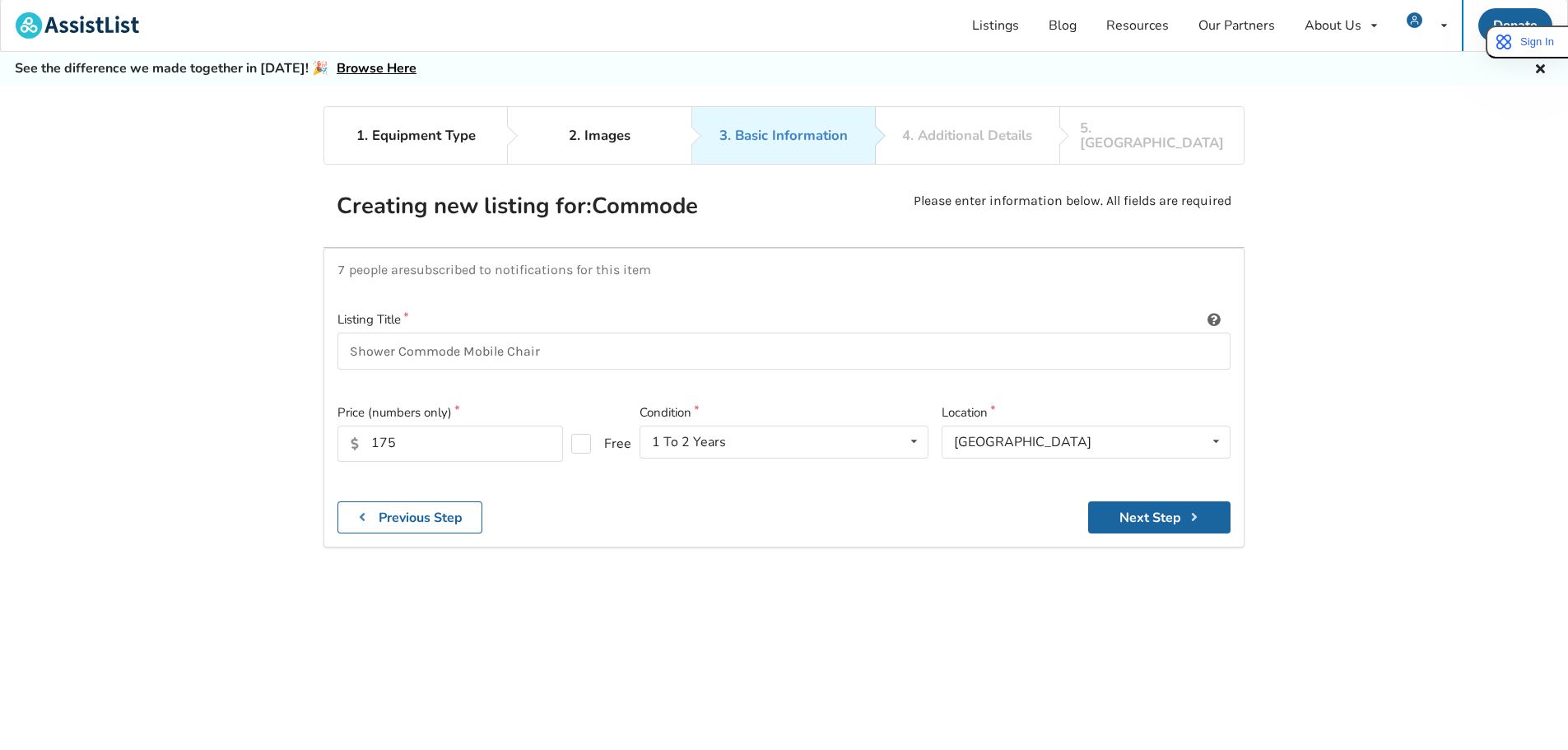
scroll to position [0, 0]
